Goal: Browse casually

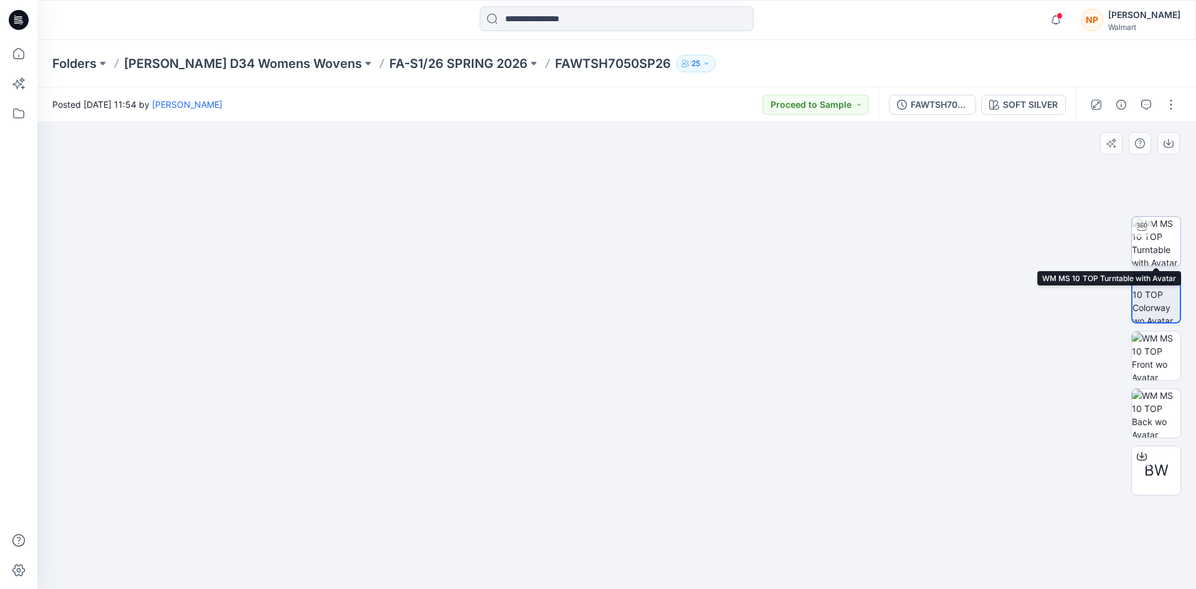
click at [1165, 246] on img at bounding box center [1156, 241] width 49 height 49
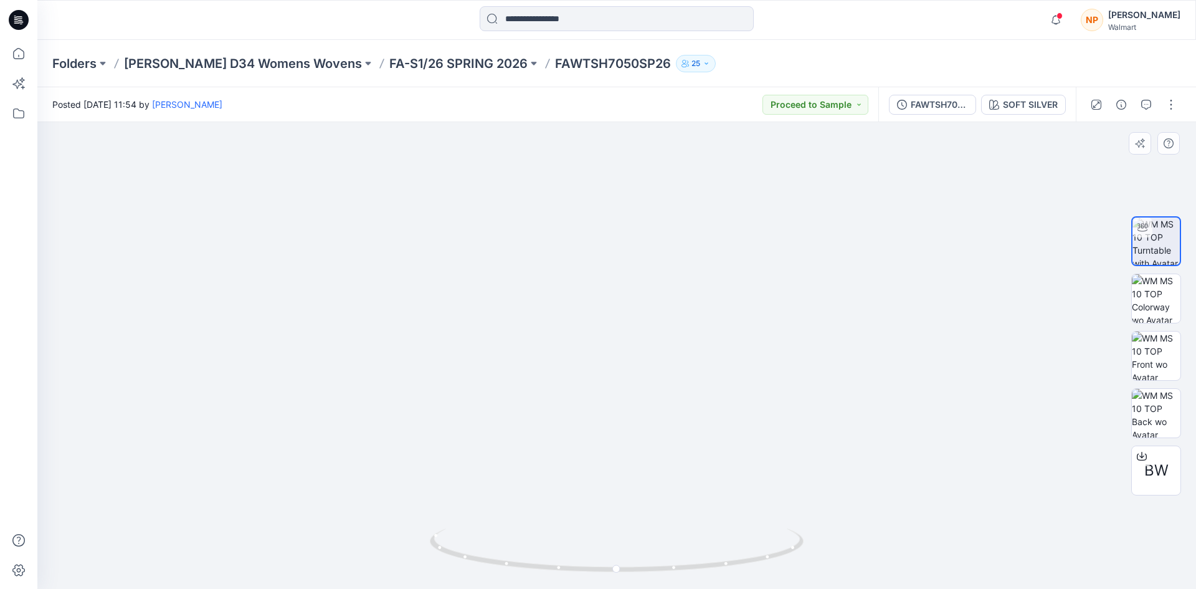
drag, startPoint x: 560, startPoint y: 186, endPoint x: 584, endPoint y: 364, distance: 179.8
click at [583, 370] on img at bounding box center [616, 298] width 1036 height 579
click at [1152, 308] on img at bounding box center [1156, 298] width 49 height 49
click at [18, 17] on icon at bounding box center [19, 16] width 6 height 1
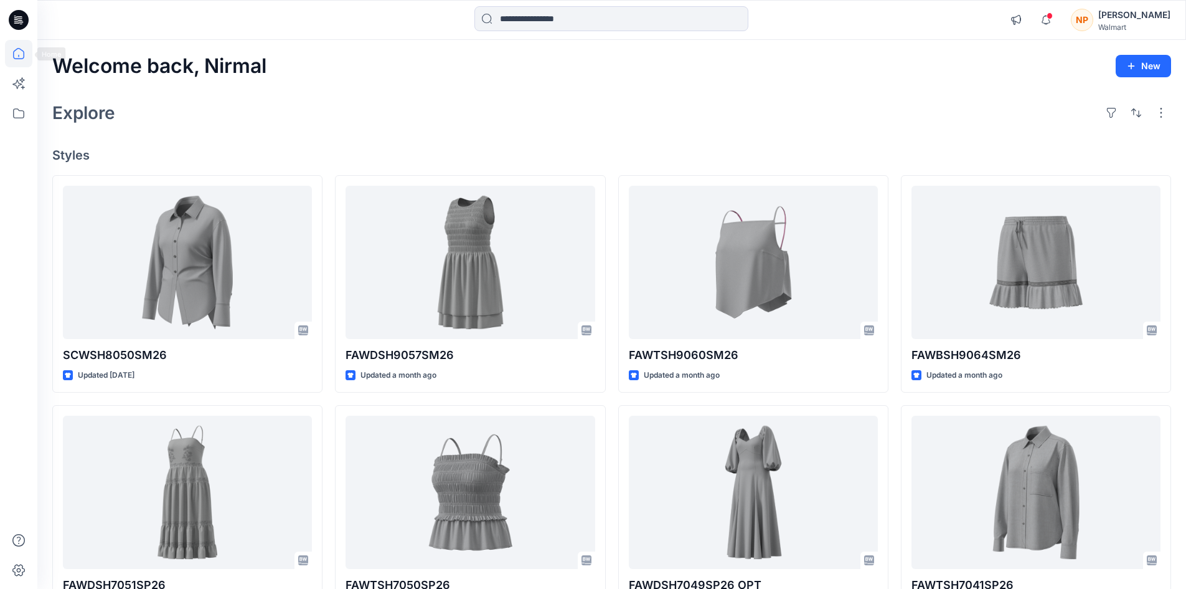
click at [19, 24] on icon at bounding box center [19, 20] width 20 height 20
